Goal: Information Seeking & Learning: Learn about a topic

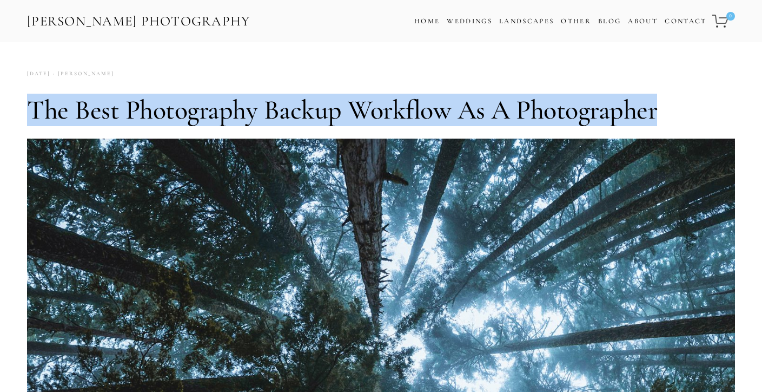
drag, startPoint x: 676, startPoint y: 116, endPoint x: 13, endPoint y: 128, distance: 662.9
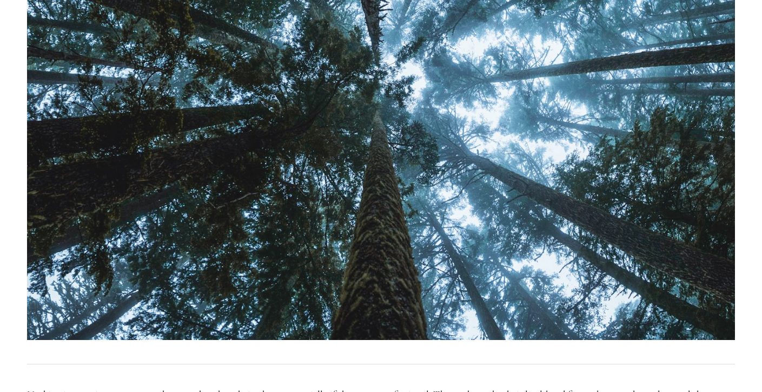
scroll to position [325, 0]
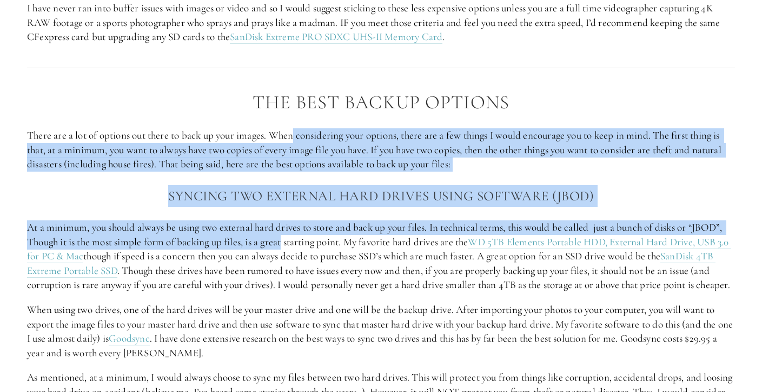
drag, startPoint x: 289, startPoint y: 207, endPoint x: 286, endPoint y: 238, distance: 31.1
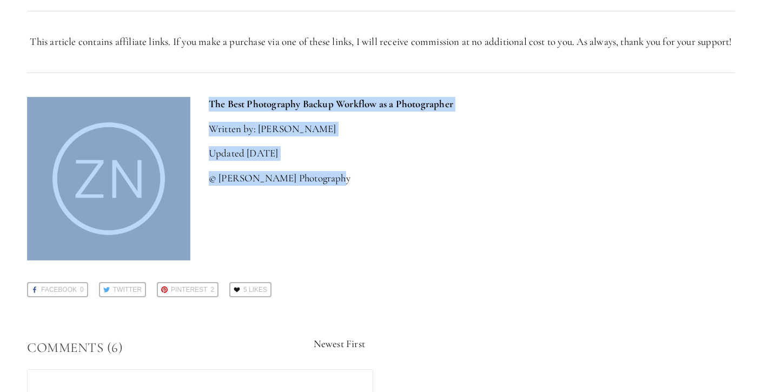
drag, startPoint x: 407, startPoint y: 242, endPoint x: 347, endPoint y: 239, distance: 60.7
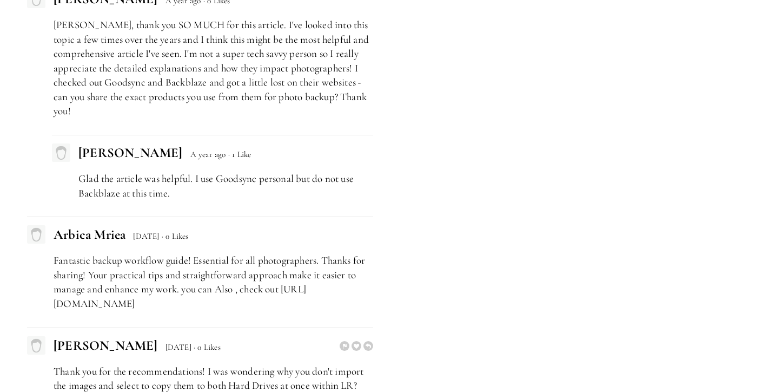
scroll to position [3138, 0]
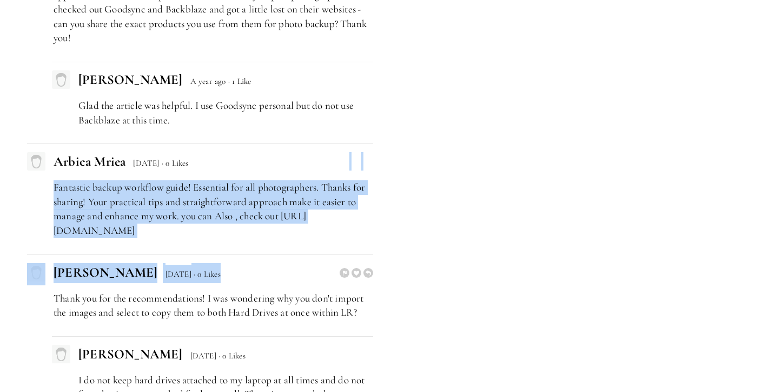
drag, startPoint x: 255, startPoint y: 227, endPoint x: 268, endPoint y: 311, distance: 84.8
click at [266, 293] on div "[PERSON_NAME] [DATE] Pending Awaiting Moderation · 0 Likes Thanks for your help…" at bounding box center [200, 143] width 346 height 605
click at [267, 238] on p "Fantastic backup workflow guide! Essential for all photographers. Thanks for sh…" at bounding box center [214, 208] width 320 height 57
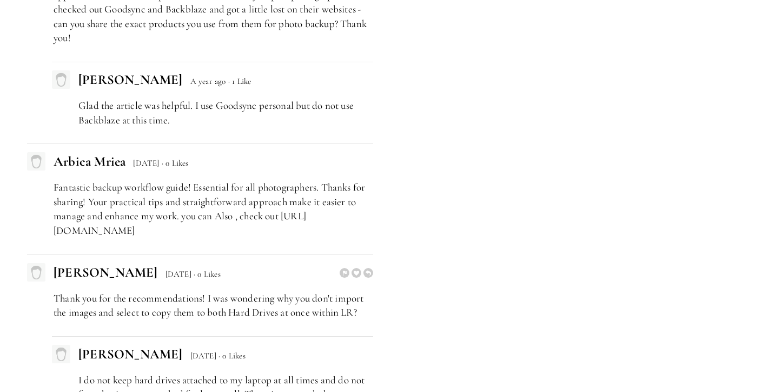
click at [278, 320] on p "Thank you for the recommendations! I was wondering why you don't import the ima…" at bounding box center [214, 305] width 320 height 29
click at [120, 280] on span "[PERSON_NAME]" at bounding box center [106, 272] width 104 height 16
drag, startPoint x: 125, startPoint y: 302, endPoint x: 54, endPoint y: 302, distance: 71.4
click at [54, 280] on span "[PERSON_NAME]" at bounding box center [106, 272] width 104 height 16
